Goal: Find specific page/section: Find specific page/section

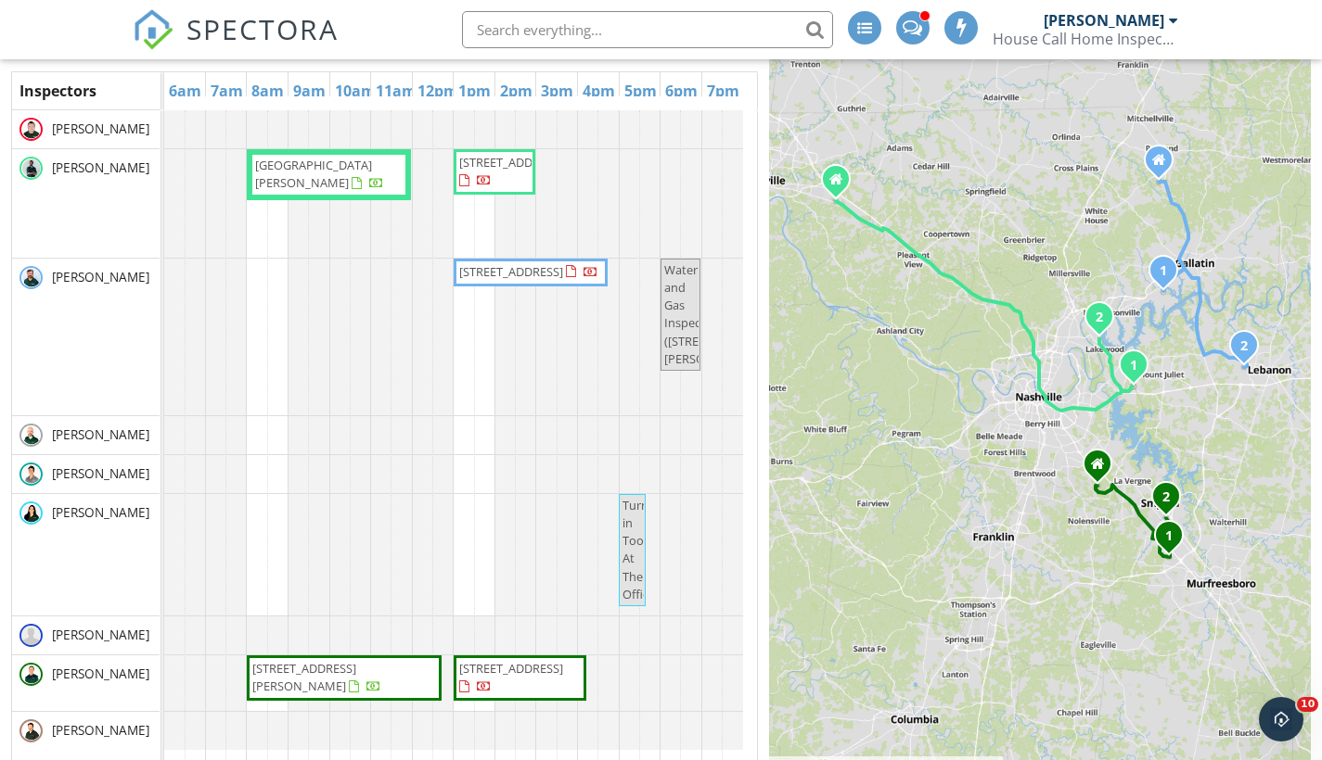
scroll to position [140, 0]
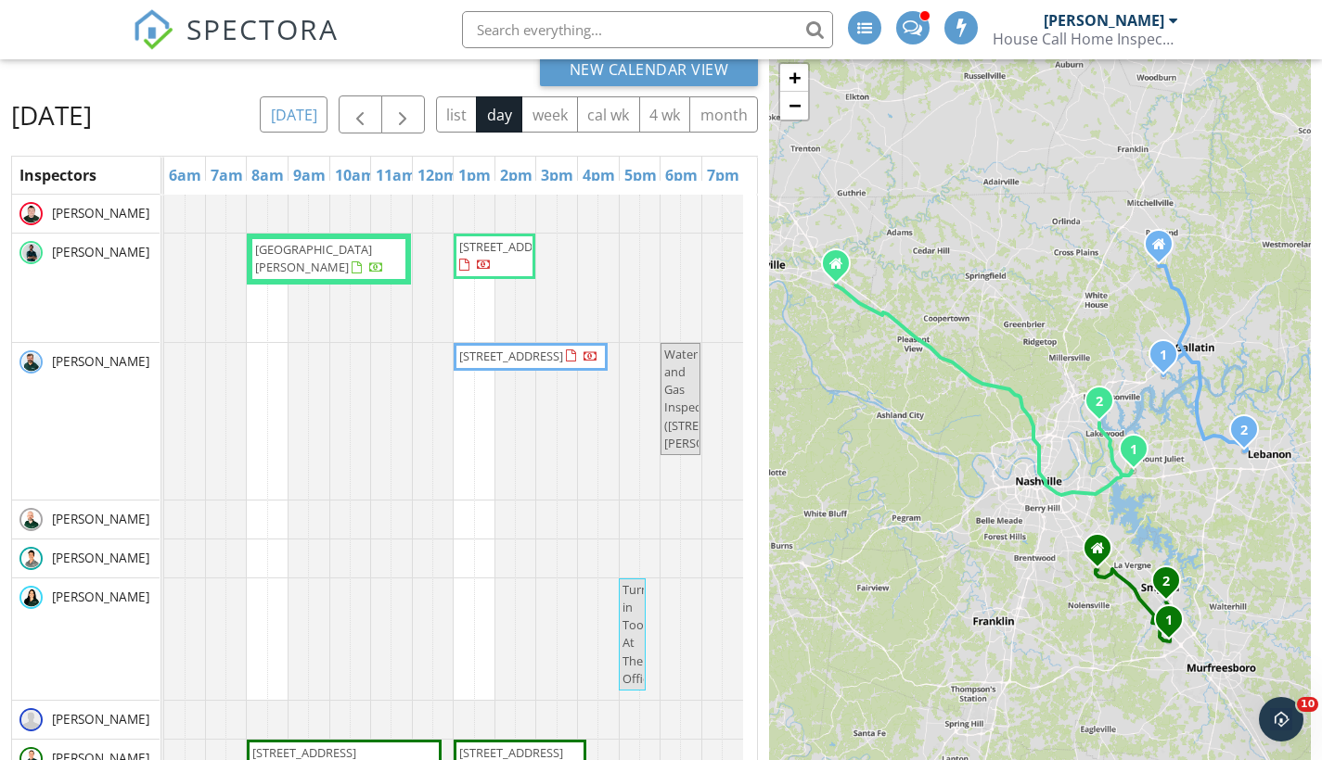
click at [327, 110] on button "[DATE]" at bounding box center [294, 114] width 68 height 36
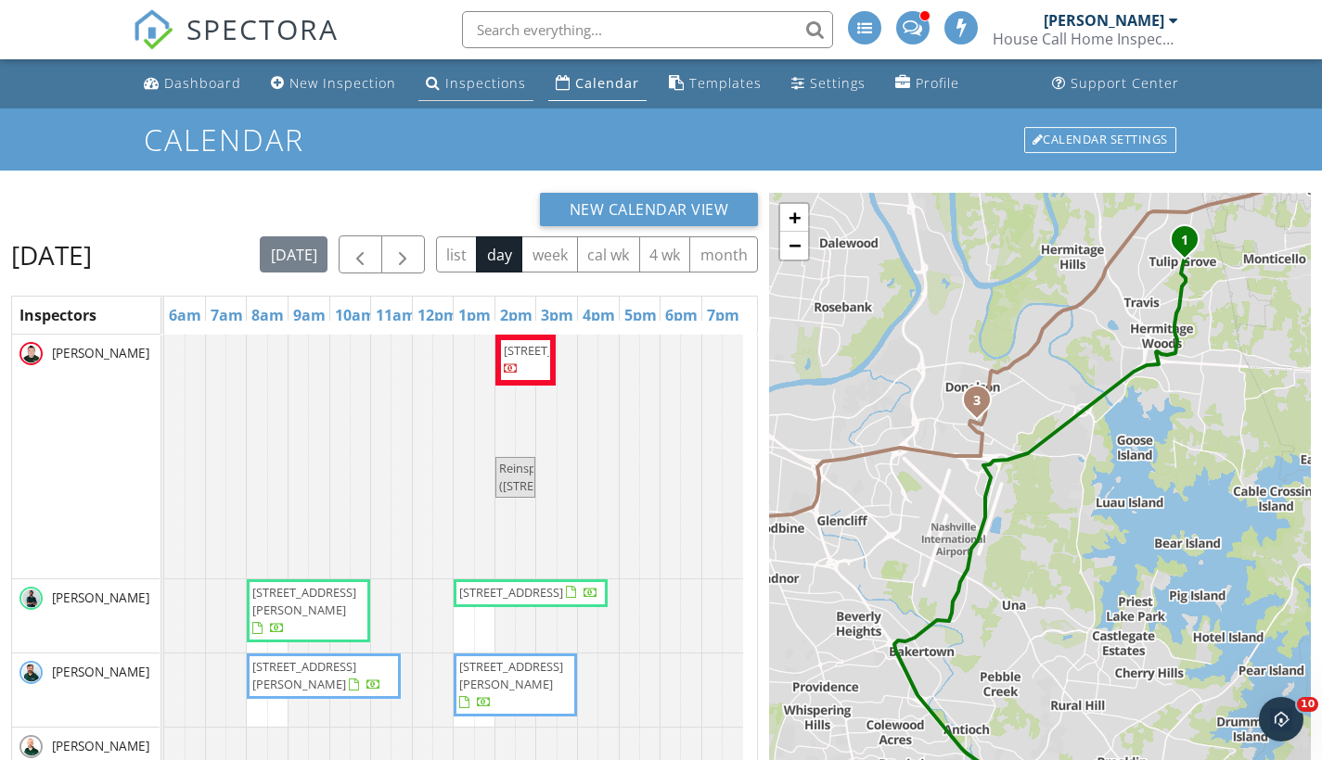
click at [501, 81] on div "Inspections" at bounding box center [485, 83] width 81 height 18
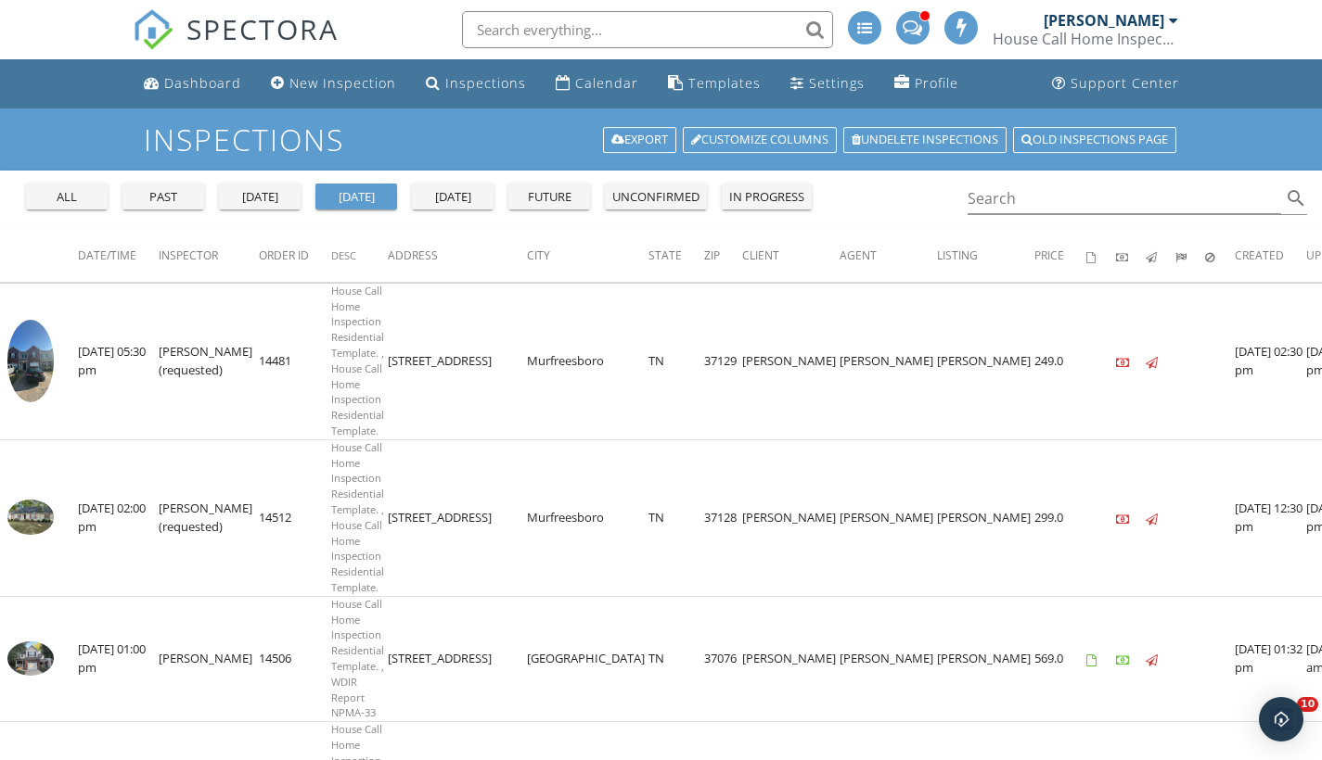
drag, startPoint x: 24, startPoint y: 194, endPoint x: 755, endPoint y: 233, distance: 731.9
click at [25, 194] on div "all past yesterday today tomorrow future unconfirmed in progress" at bounding box center [419, 193] width 800 height 45
click at [32, 190] on button "all" at bounding box center [67, 197] width 82 height 26
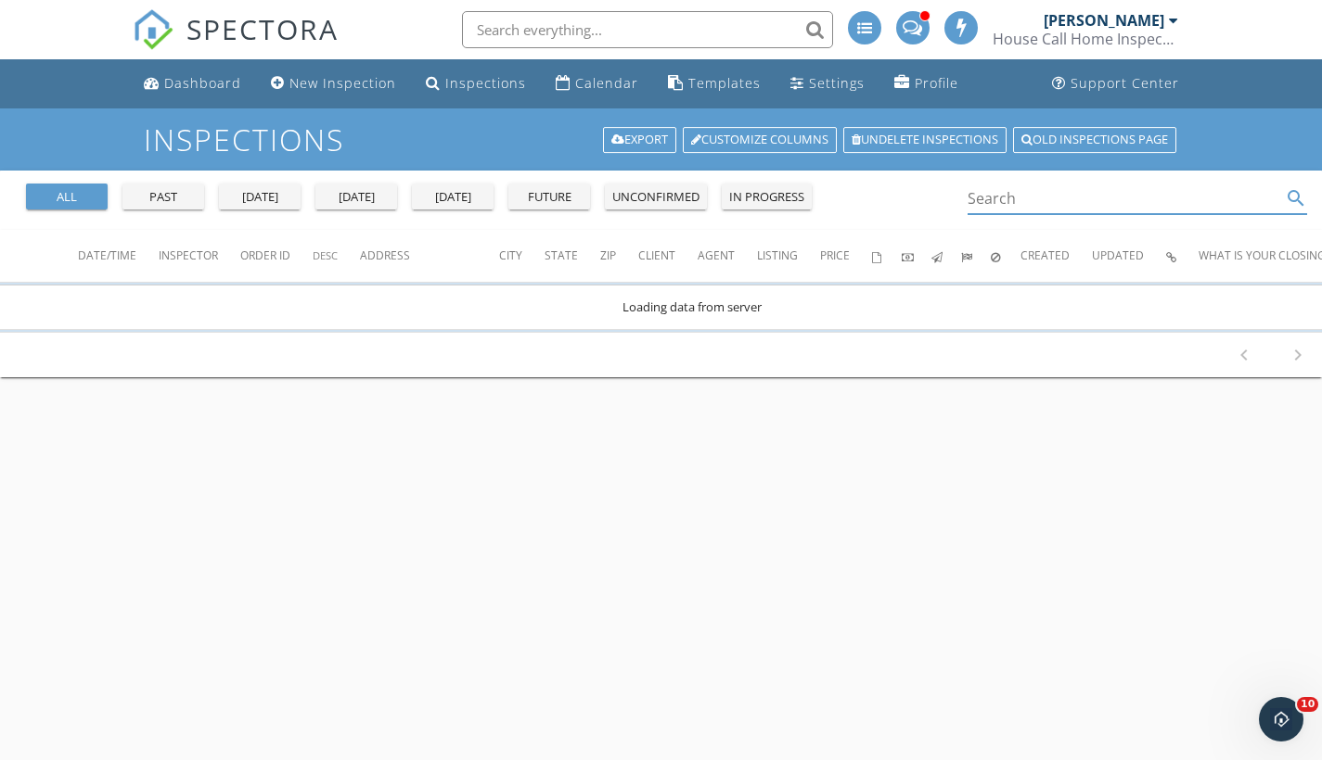
click at [1158, 204] on input "Search" at bounding box center [1124, 199] width 314 height 31
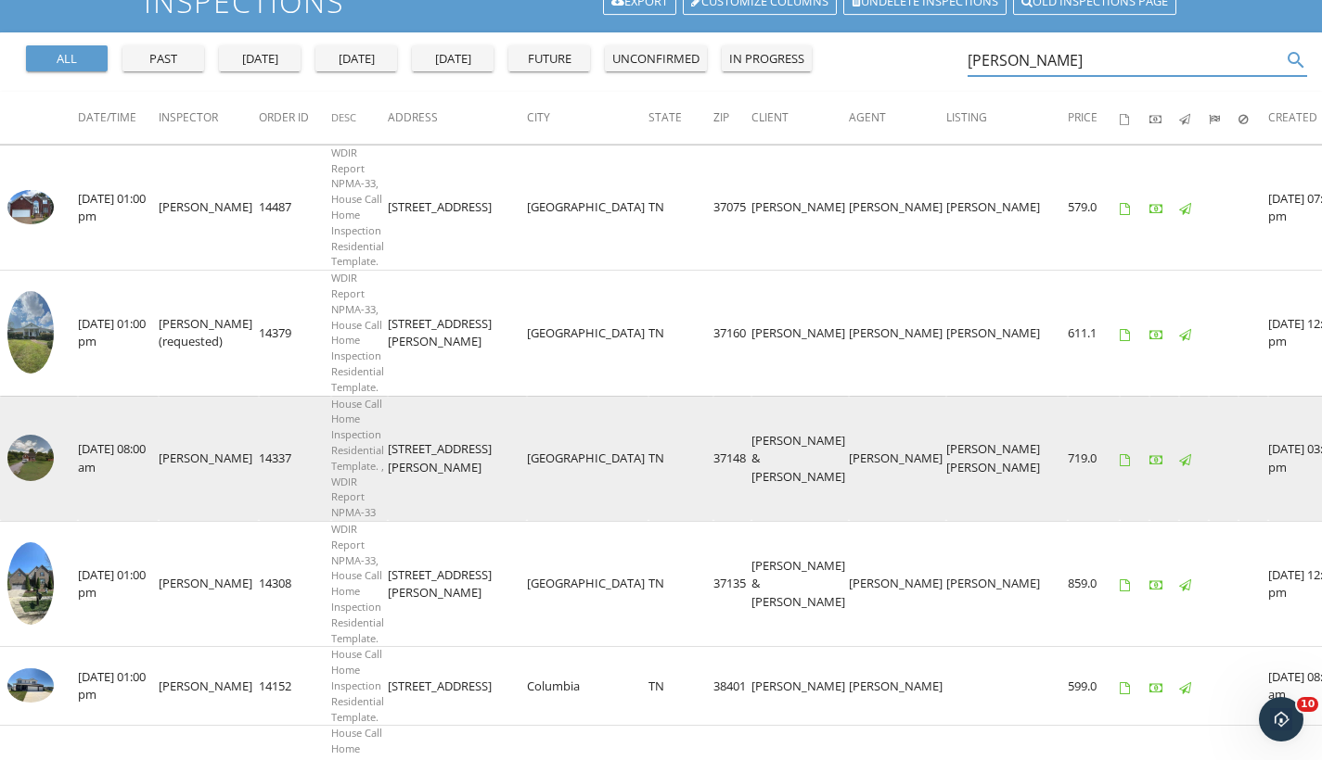
scroll to position [142, 0]
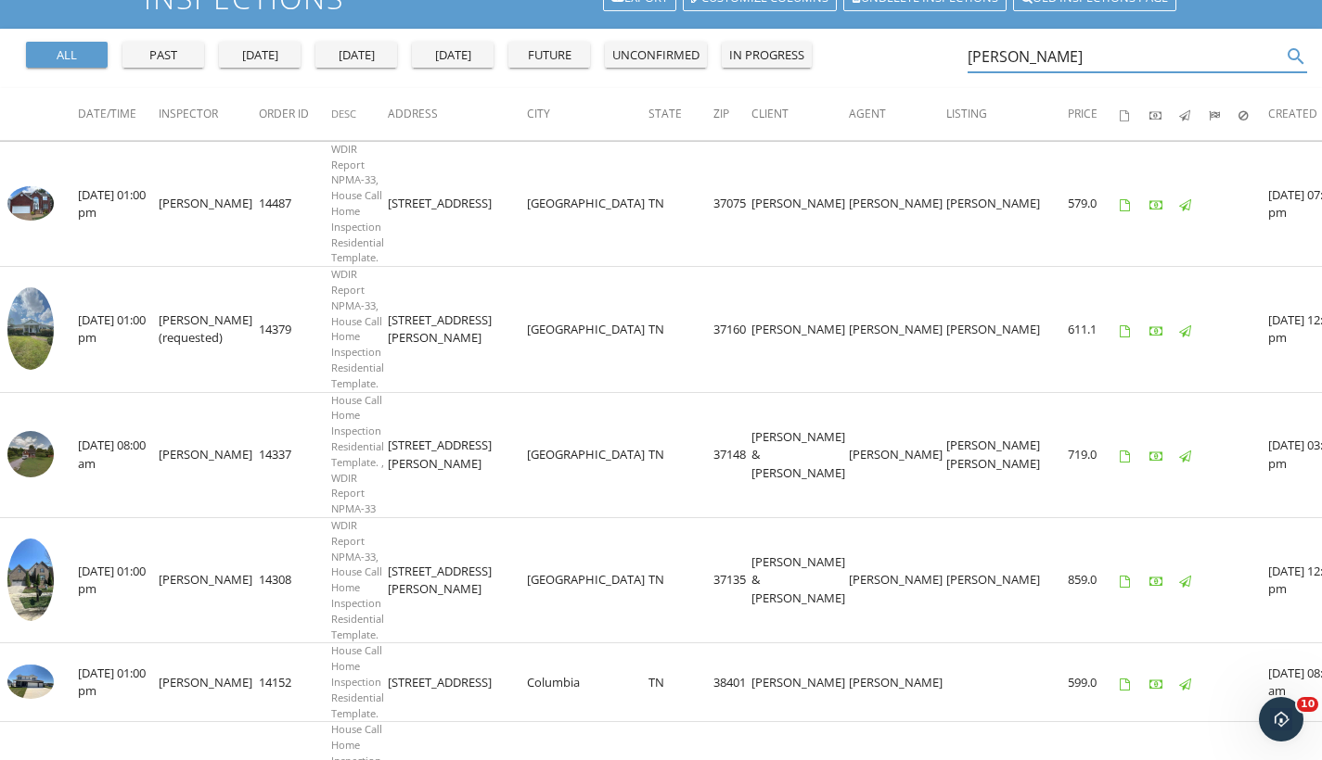
click at [1062, 58] on input "britt" at bounding box center [1124, 57] width 314 height 31
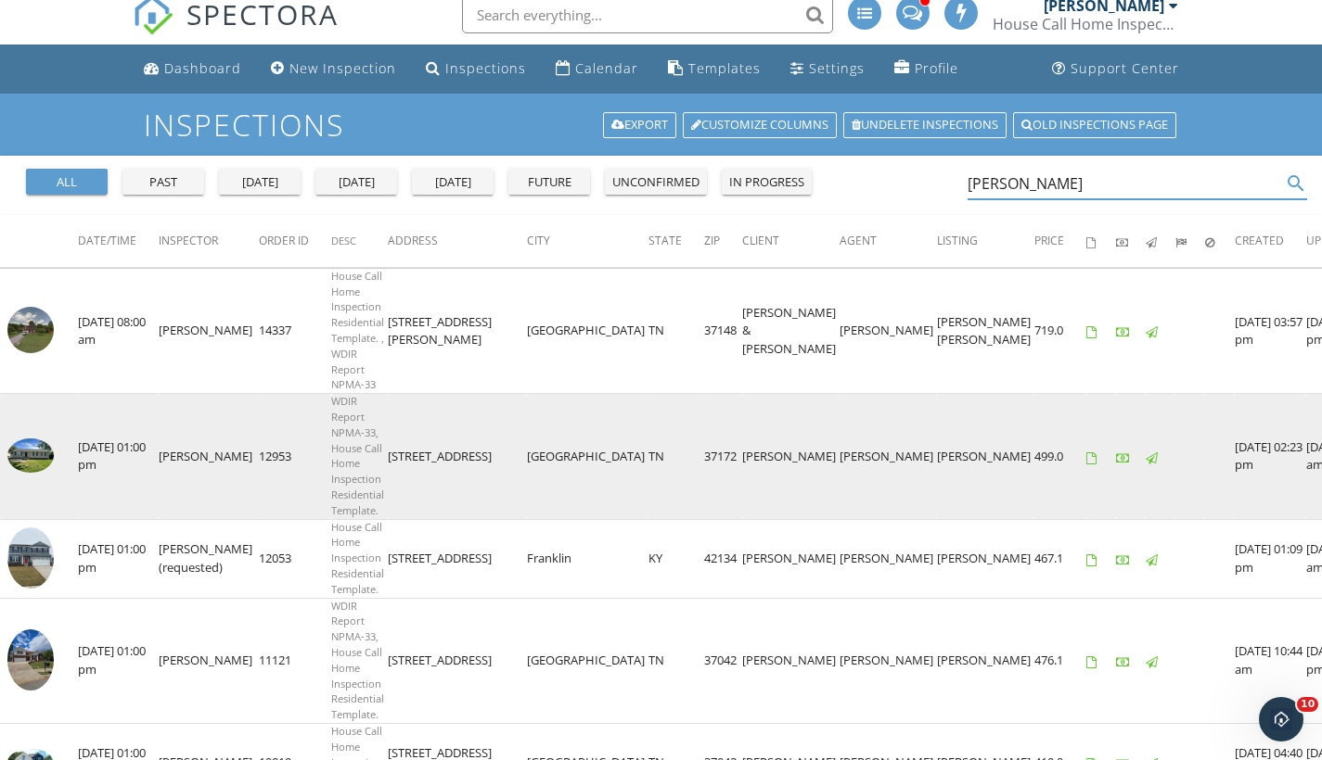
scroll to position [0, 0]
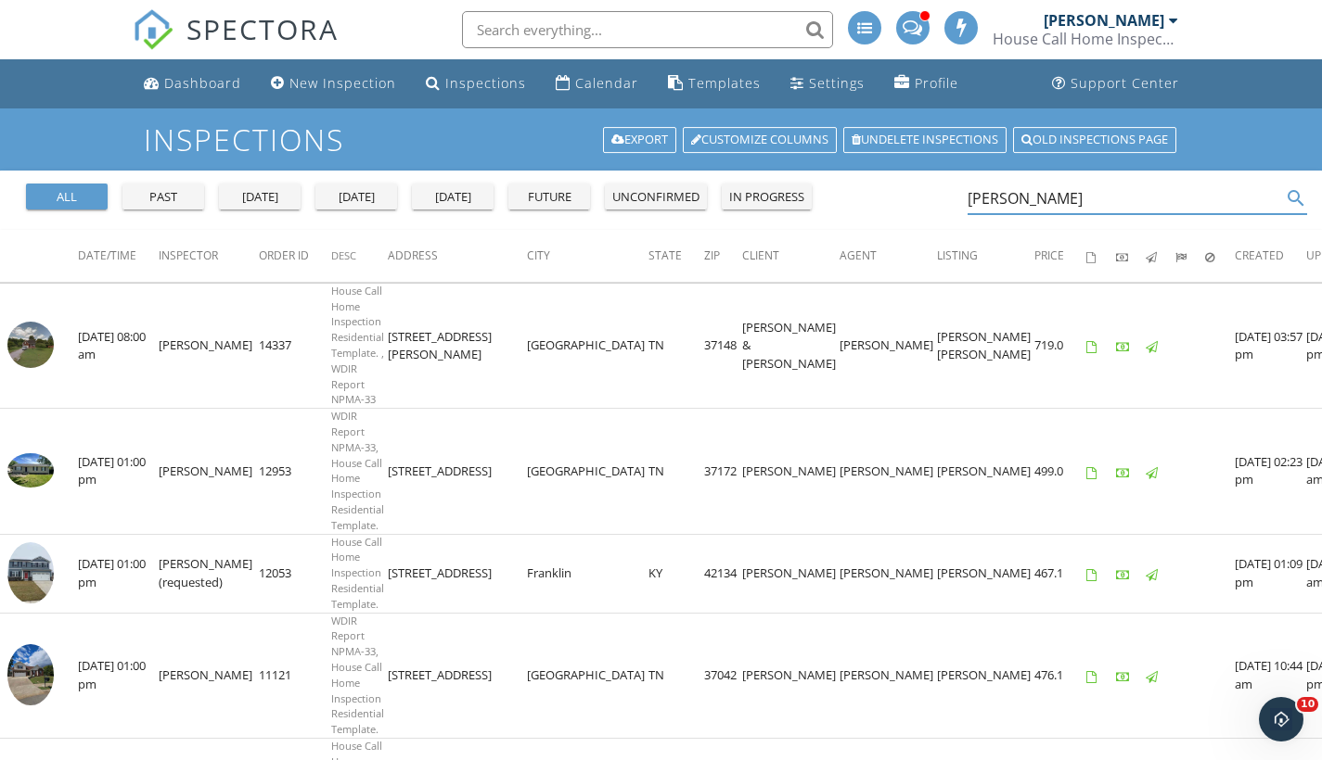
click at [1067, 184] on input "Kathy Britt" at bounding box center [1124, 199] width 314 height 31
click at [1066, 184] on input "Kathy Britt" at bounding box center [1124, 199] width 314 height 31
paste input "5846 Wagonvale Dr Arrington TN 37014"
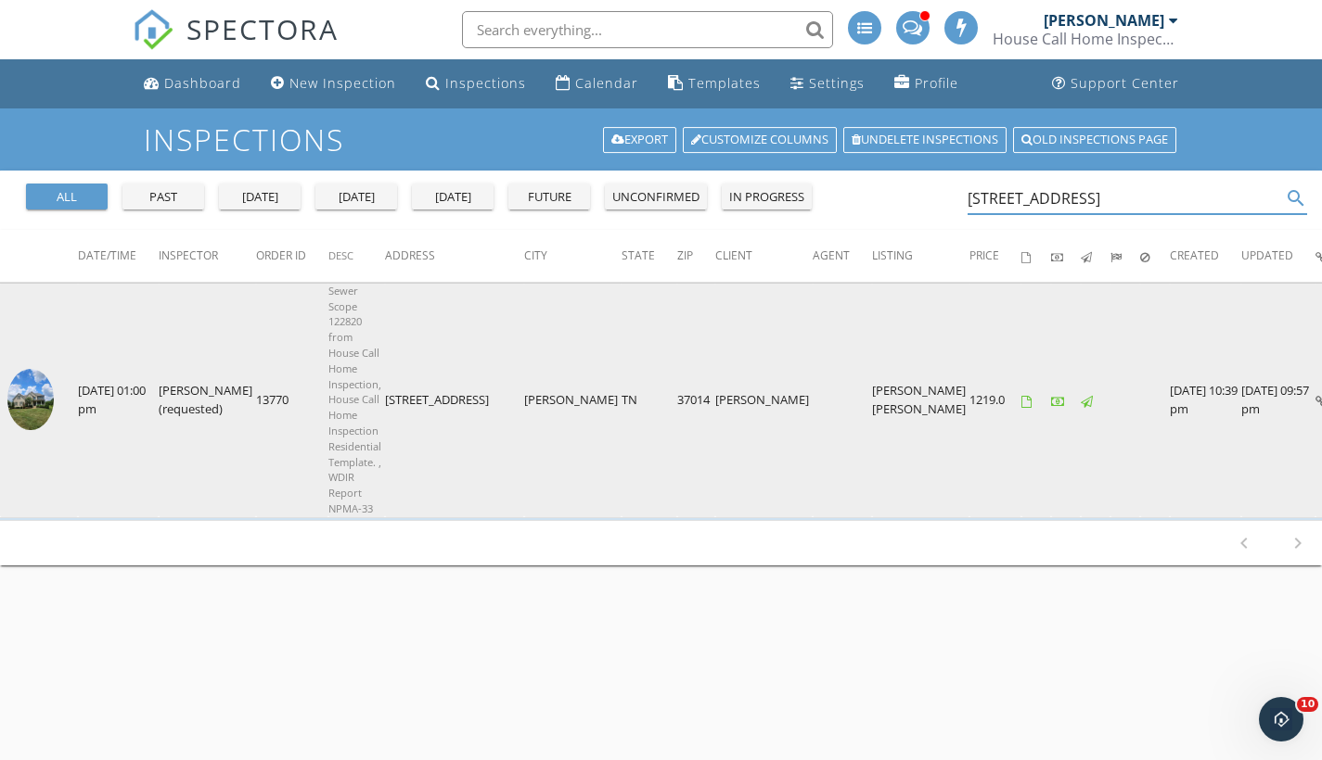
type input "[STREET_ADDRESS]"
click at [41, 386] on img at bounding box center [30, 400] width 46 height 62
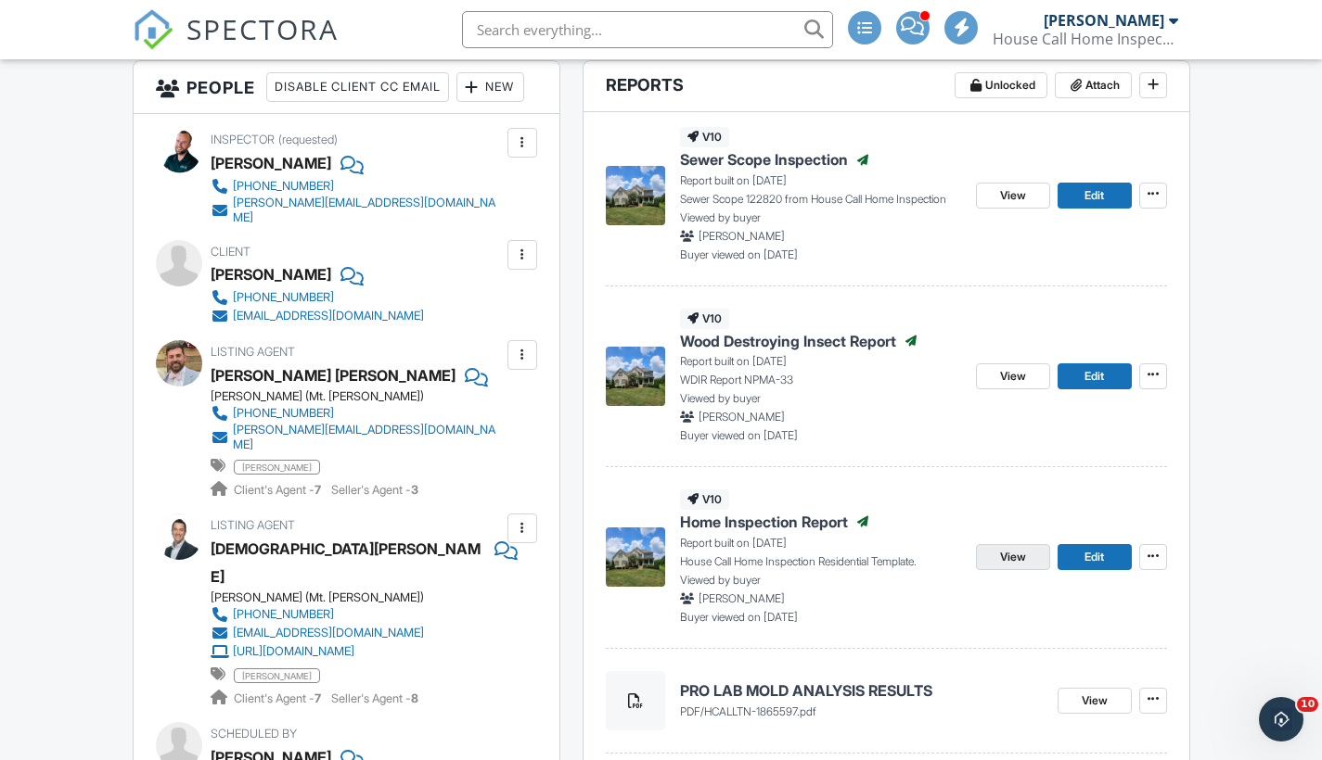
click at [1016, 556] on span "View" at bounding box center [1013, 557] width 26 height 19
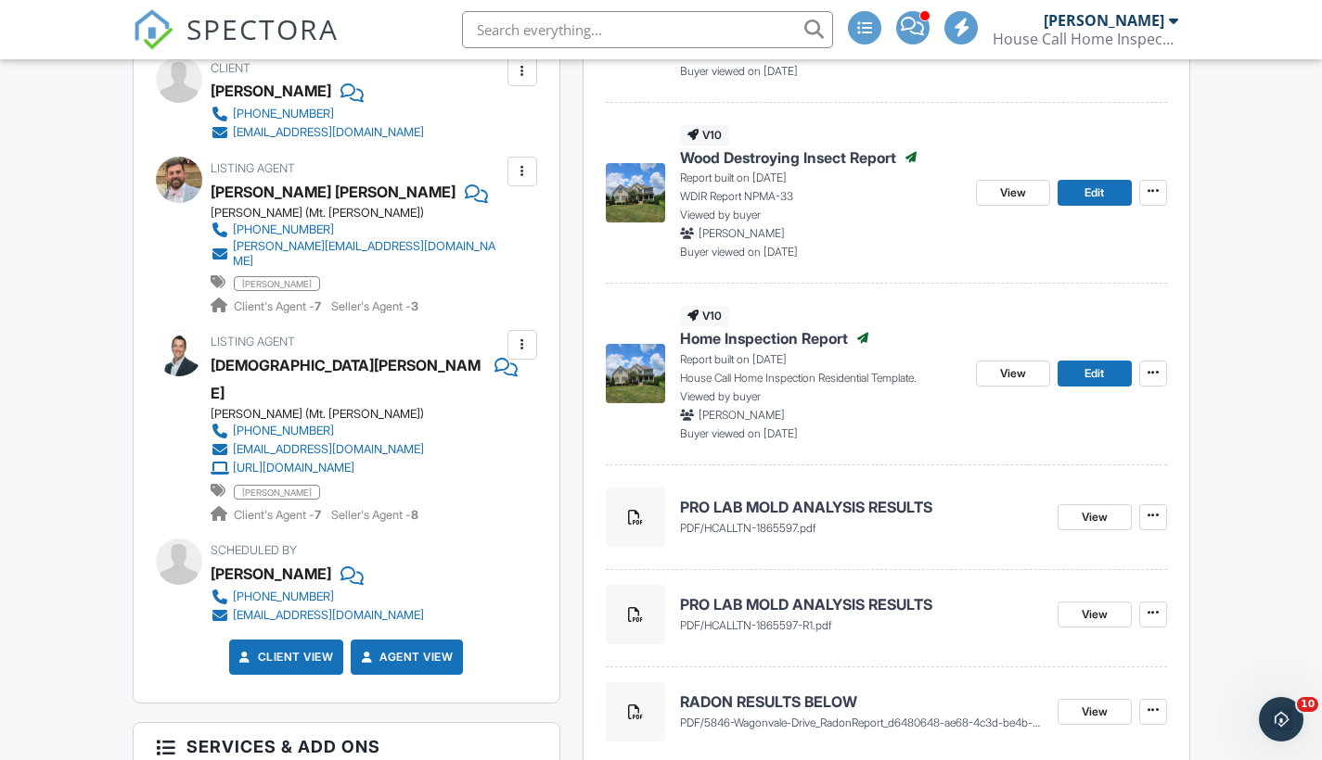
scroll to position [740, 0]
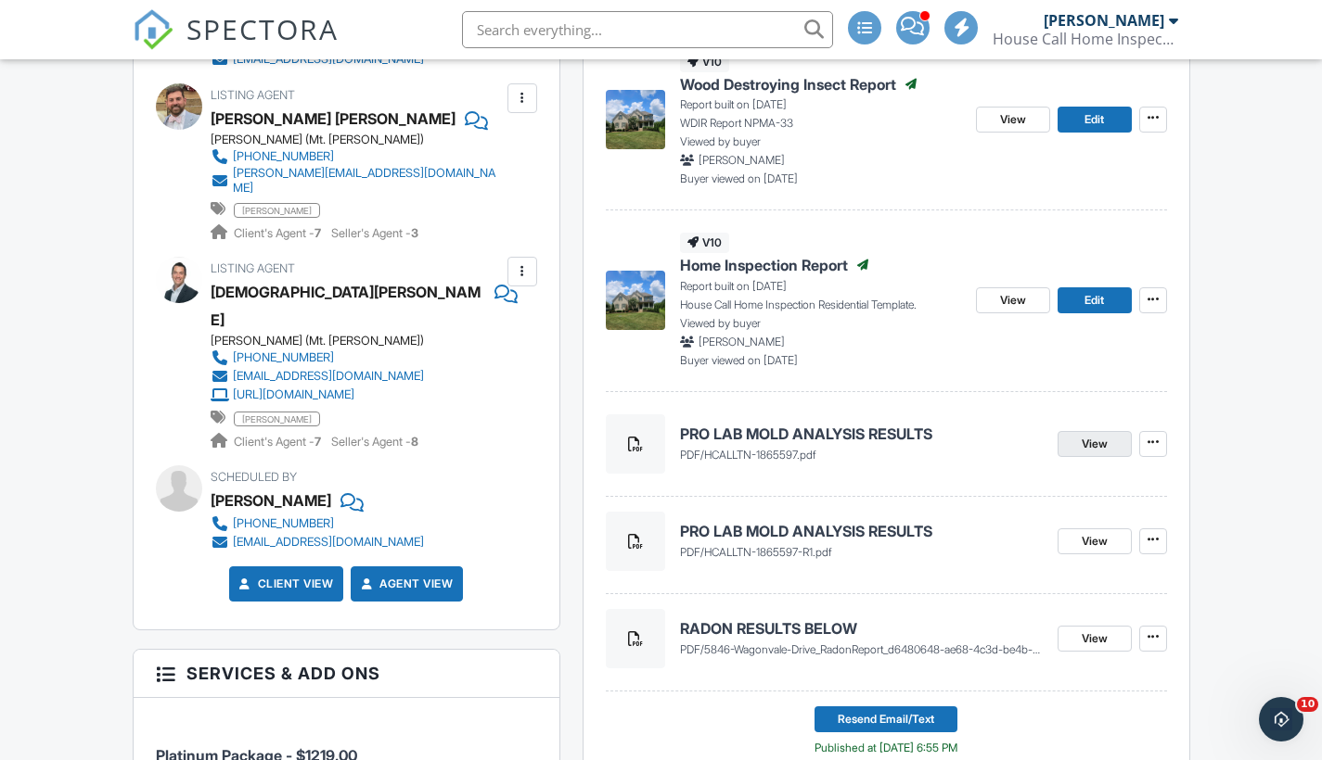
click at [1075, 439] on link "View" at bounding box center [1094, 444] width 74 height 26
